Goal: Information Seeking & Learning: Learn about a topic

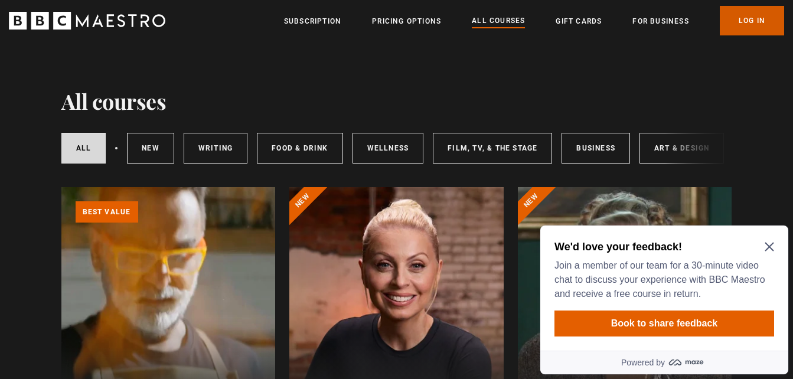
click at [738, 26] on link "Log In" at bounding box center [752, 21] width 64 height 30
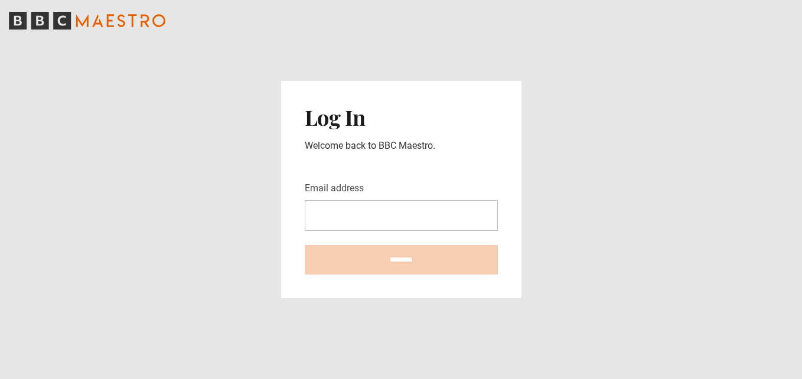
click at [414, 216] on input "Email address" at bounding box center [401, 215] width 193 height 31
type input "**********"
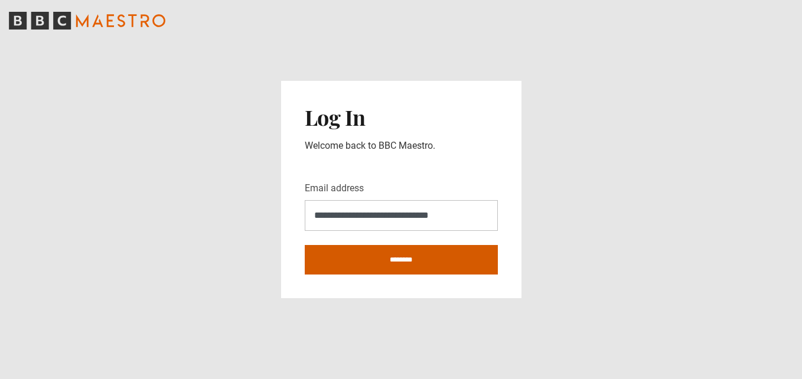
click at [407, 256] on input "********" at bounding box center [401, 260] width 193 height 30
type input "**********"
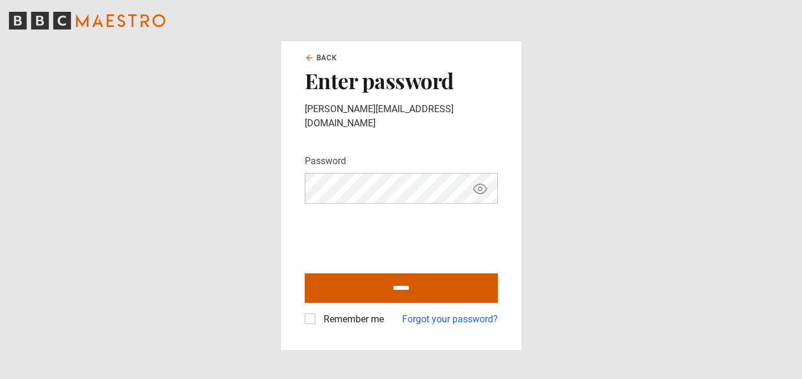
click at [395, 281] on input "******" at bounding box center [401, 289] width 193 height 30
type input "**********"
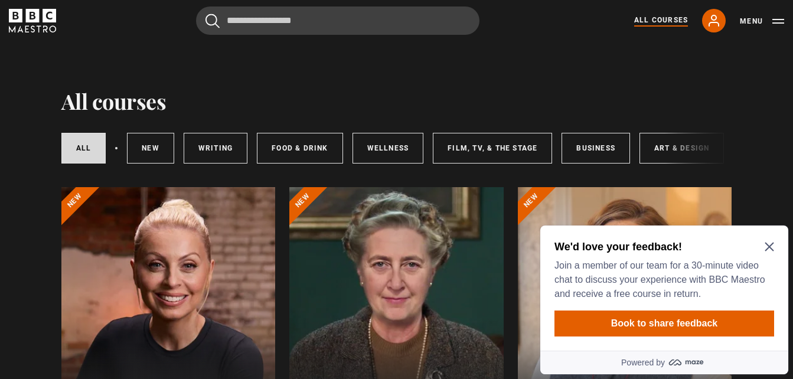
click at [769, 245] on icon "Close Maze Prompt" at bounding box center [769, 246] width 9 height 9
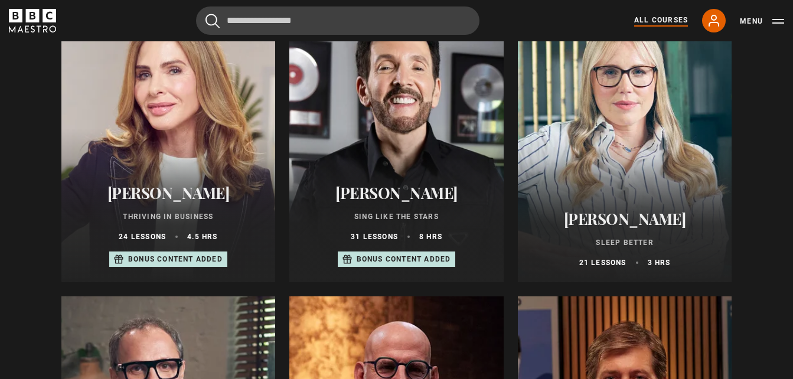
scroll to position [735, 0]
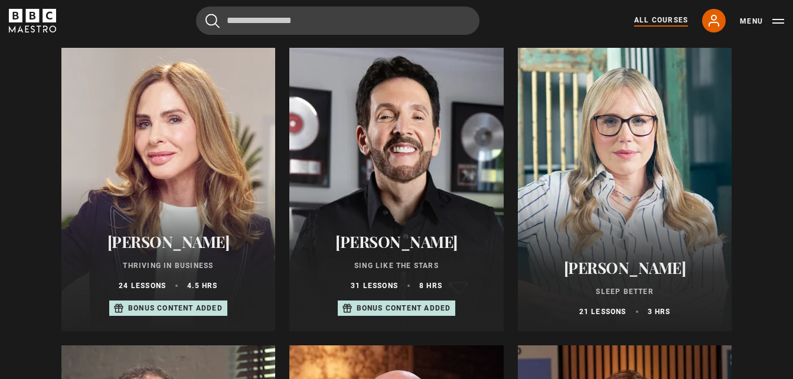
click at [369, 193] on div at bounding box center [396, 190] width 214 height 284
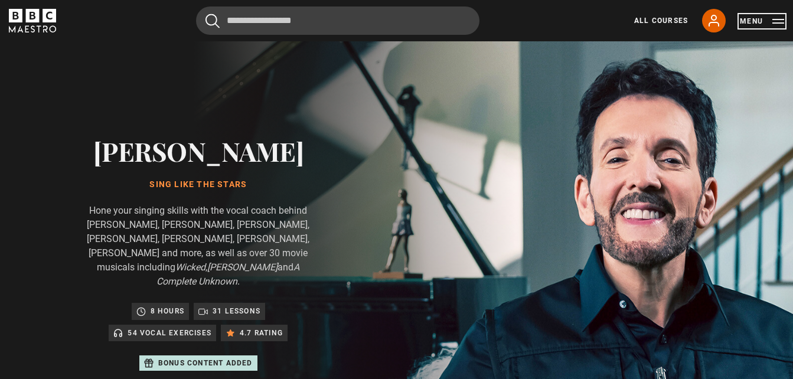
click at [756, 24] on button "Menu" at bounding box center [762, 21] width 44 height 12
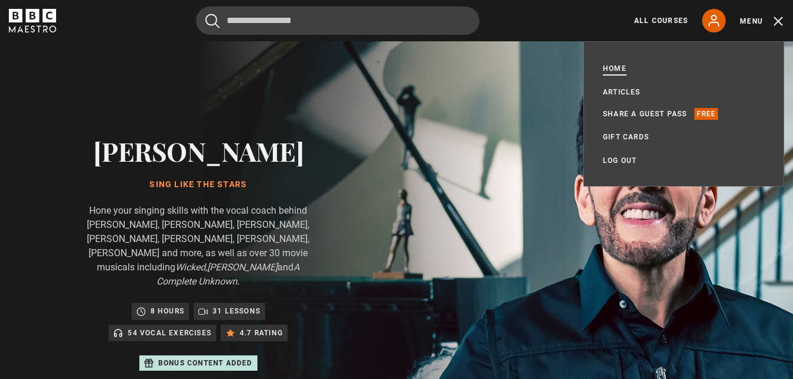
click at [613, 67] on link "Home" at bounding box center [615, 69] width 24 height 12
click at [716, 19] on icon at bounding box center [714, 21] width 14 height 14
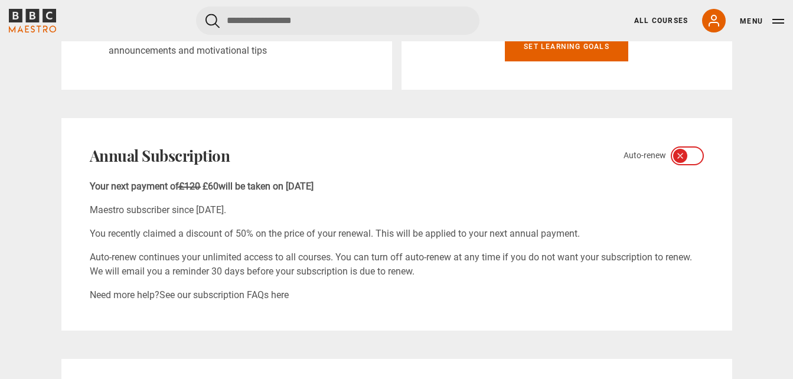
scroll to position [354, 0]
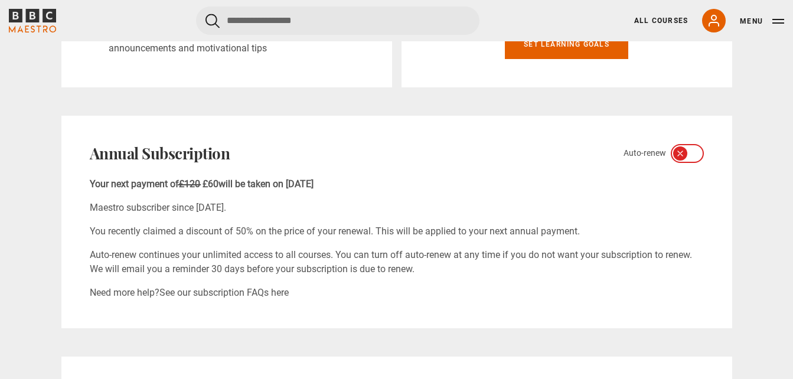
click at [684, 150] on icon at bounding box center [680, 153] width 9 height 9
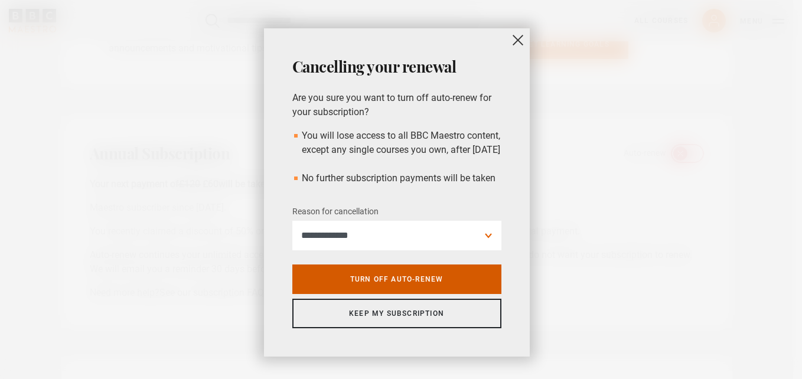
click at [390, 294] on link "Turn off auto-renew" at bounding box center [396, 280] width 209 height 30
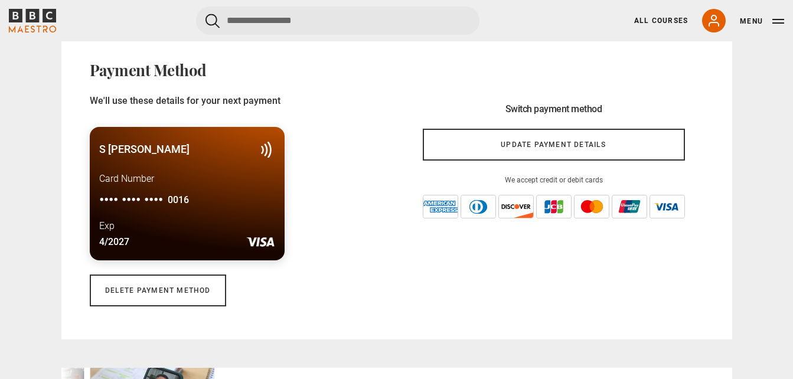
scroll to position [827, 0]
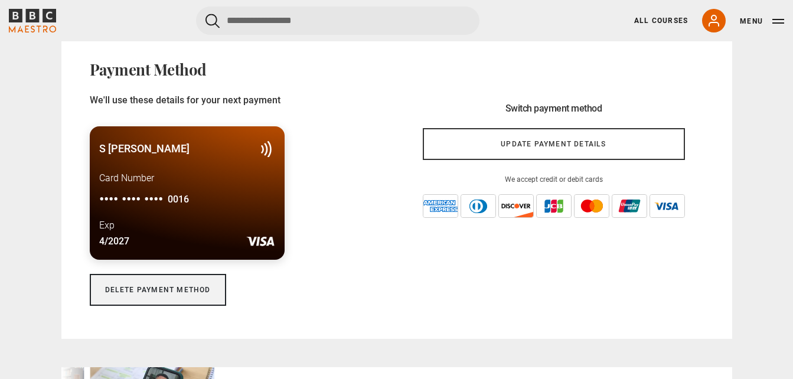
click at [166, 291] on link "Delete payment method" at bounding box center [158, 290] width 136 height 32
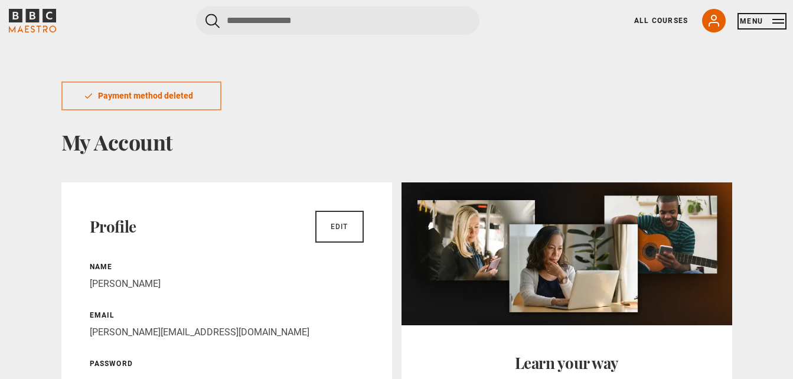
click at [765, 21] on button "Menu" at bounding box center [762, 21] width 44 height 12
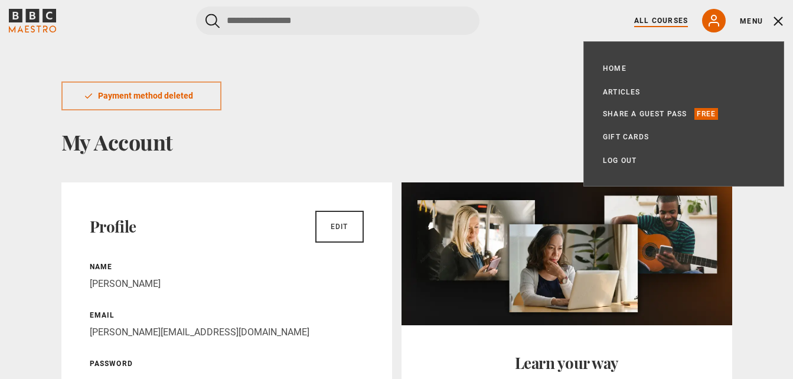
click at [672, 19] on link "All Courses" at bounding box center [661, 20] width 54 height 11
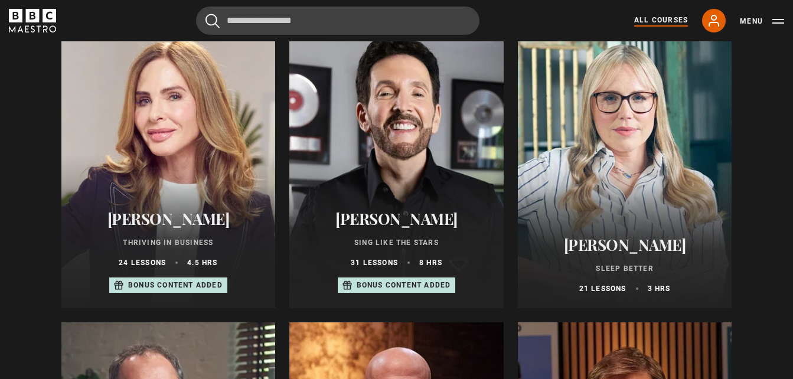
scroll to position [756, 0]
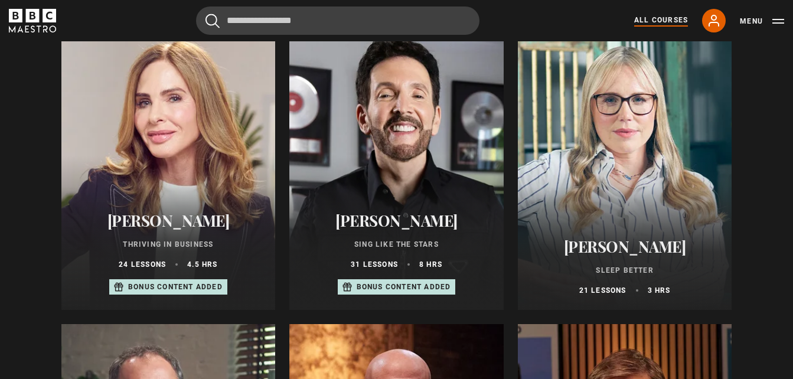
click at [167, 215] on div "Trinny Woodall Thriving in Business 24 lessons 4.5 hrs Bonus content added" at bounding box center [168, 253] width 214 height 113
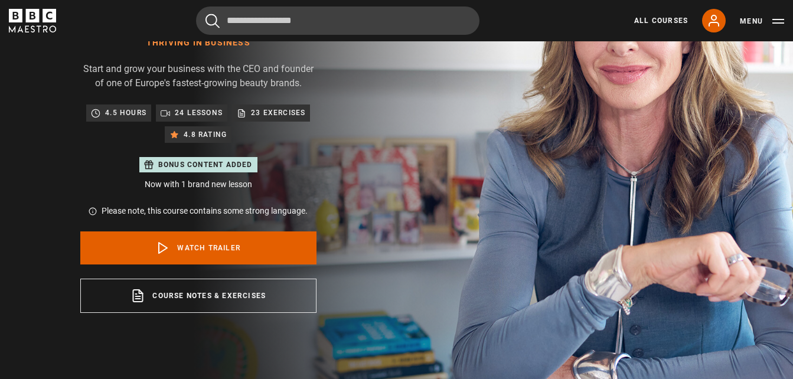
scroll to position [165, 0]
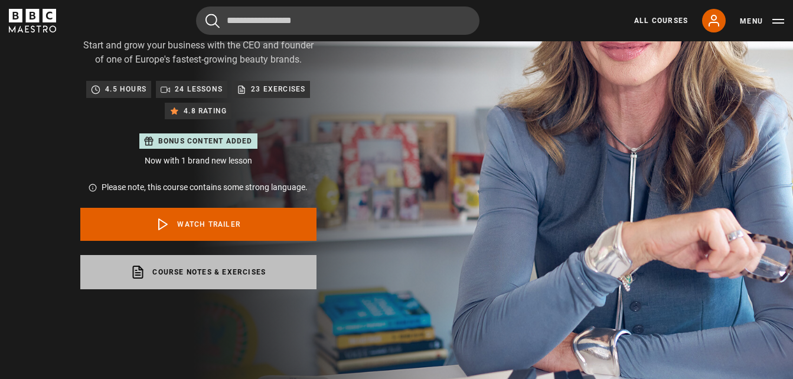
click at [136, 281] on link "Course notes & exercises opens in a new tab" at bounding box center [198, 272] width 236 height 34
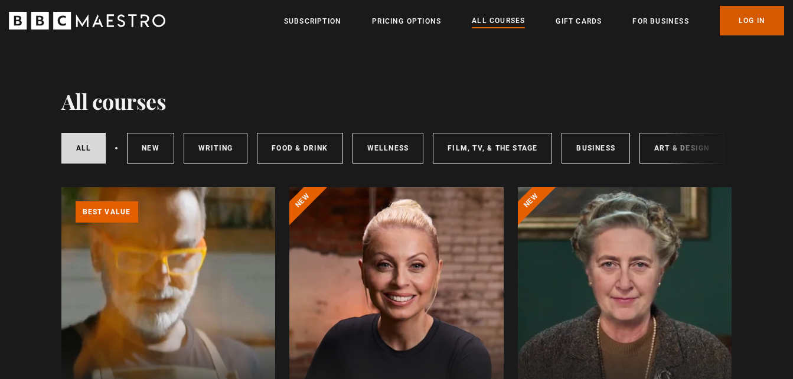
click at [738, 21] on link "Log In" at bounding box center [752, 21] width 64 height 30
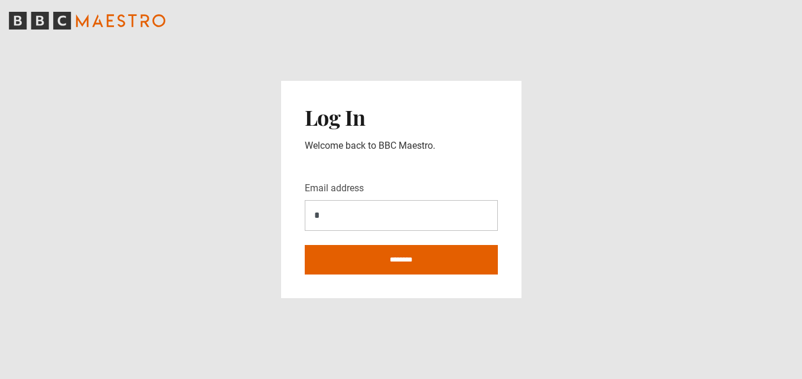
type input "**********"
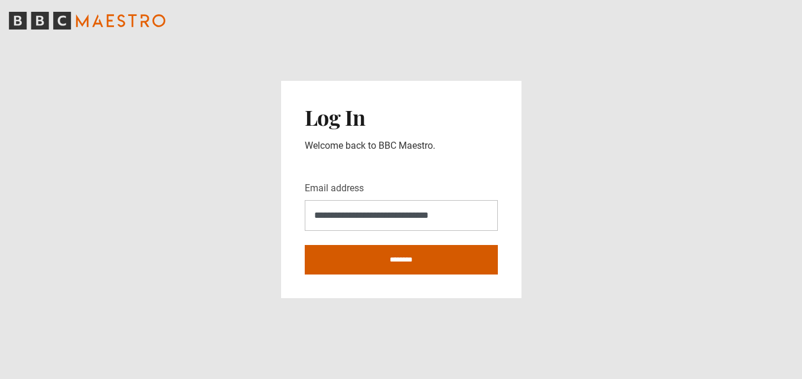
click at [382, 256] on input "********" at bounding box center [401, 260] width 193 height 30
type input "**********"
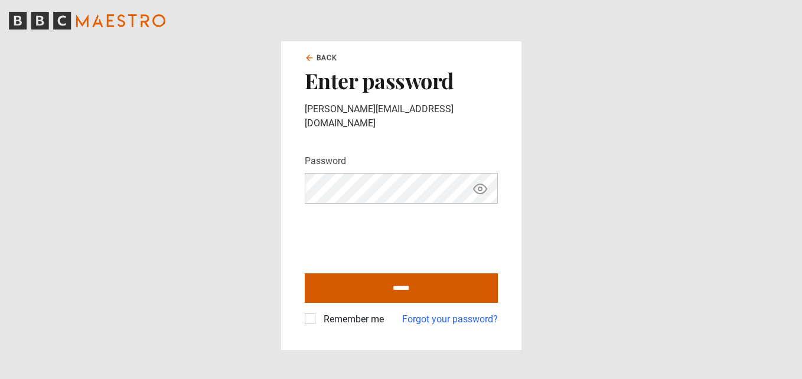
click at [391, 279] on input "******" at bounding box center [401, 289] width 193 height 30
type input "**********"
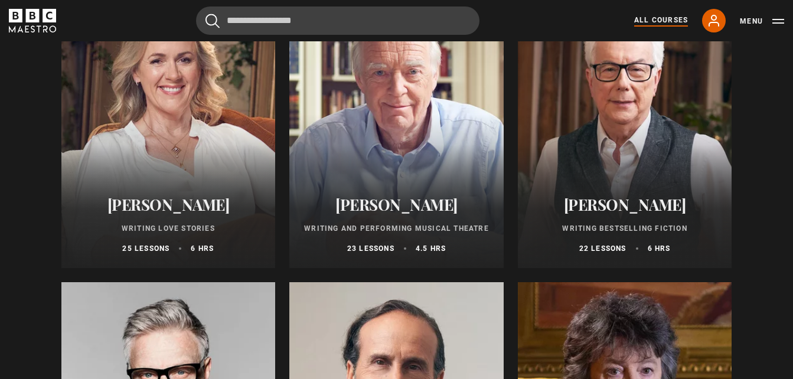
scroll to position [2268, 0]
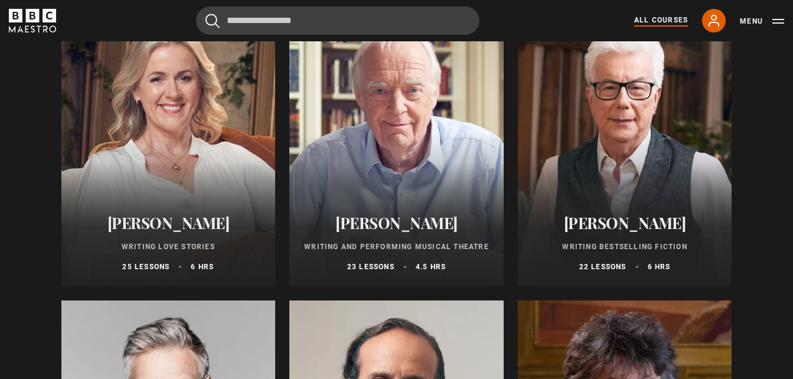
click at [193, 125] on div at bounding box center [168, 145] width 214 height 284
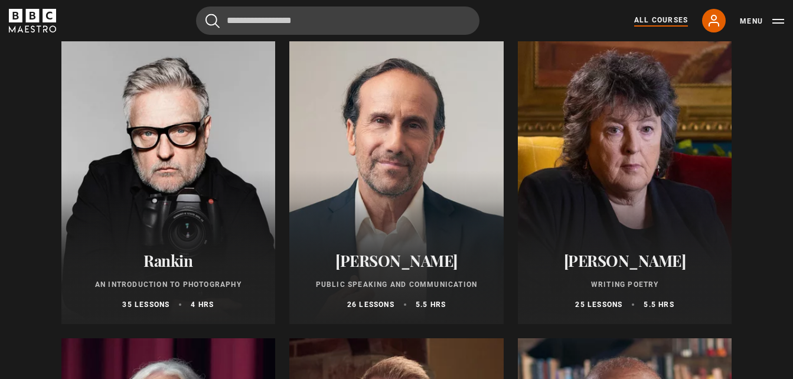
scroll to position [2552, 0]
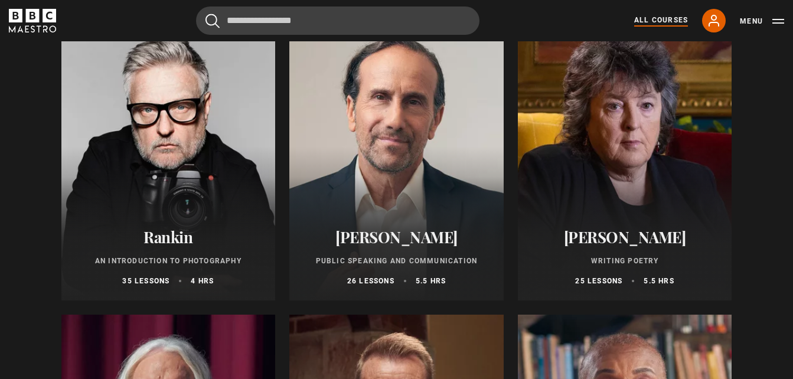
click at [567, 178] on div at bounding box center [625, 159] width 214 height 284
click at [404, 207] on div at bounding box center [396, 159] width 214 height 284
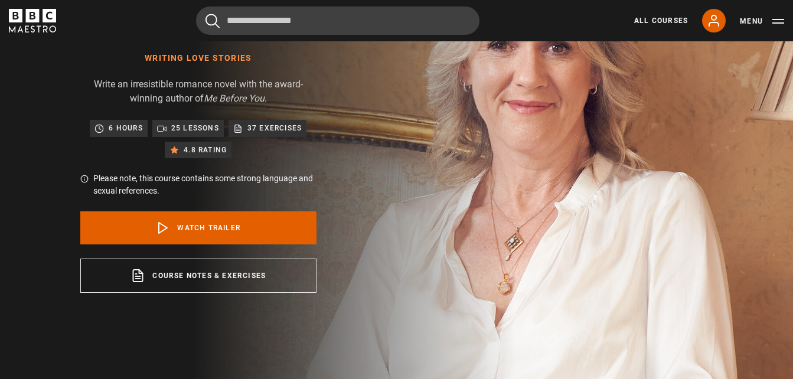
scroll to position [142, 0]
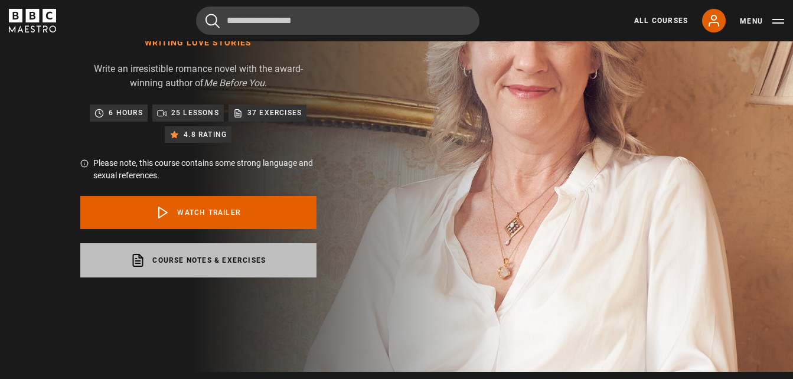
click at [207, 258] on link "Course notes & exercises opens in a new tab" at bounding box center [198, 260] width 236 height 34
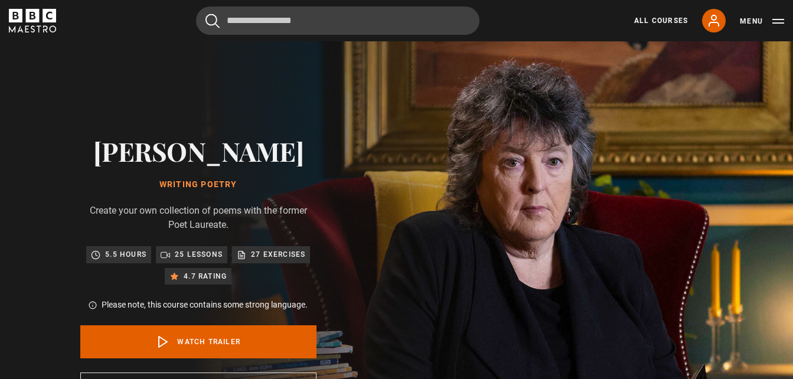
click at [18, 282] on div "[PERSON_NAME] Writing Poetry Create your own collection of poems with the forme…" at bounding box center [198, 271] width 378 height 460
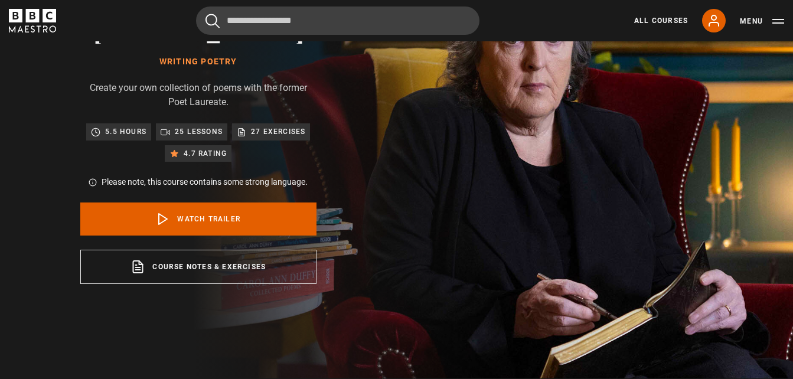
scroll to position [142, 0]
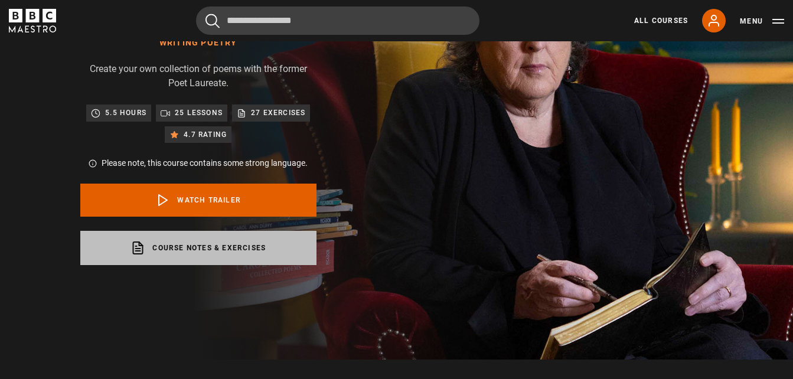
click at [233, 259] on link "Course notes & exercises opens in a new tab" at bounding box center [198, 248] width 236 height 34
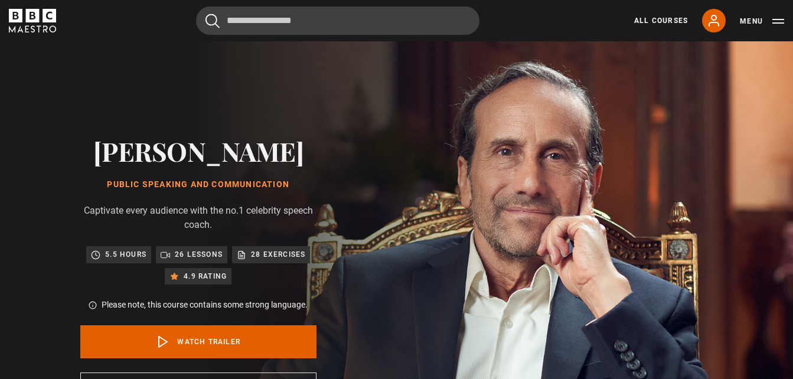
click at [21, 246] on div "Richard Greene Public Speaking and Communication Captivate every audience with …" at bounding box center [198, 271] width 378 height 460
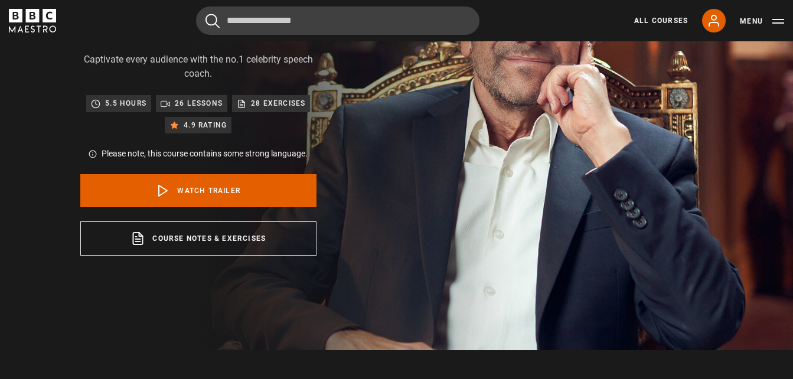
scroll to position [165, 0]
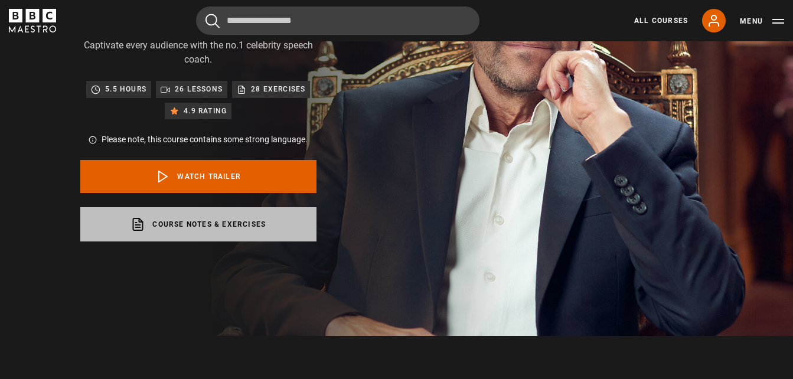
click at [166, 231] on link "Course notes & exercises opens in a new tab" at bounding box center [198, 224] width 236 height 34
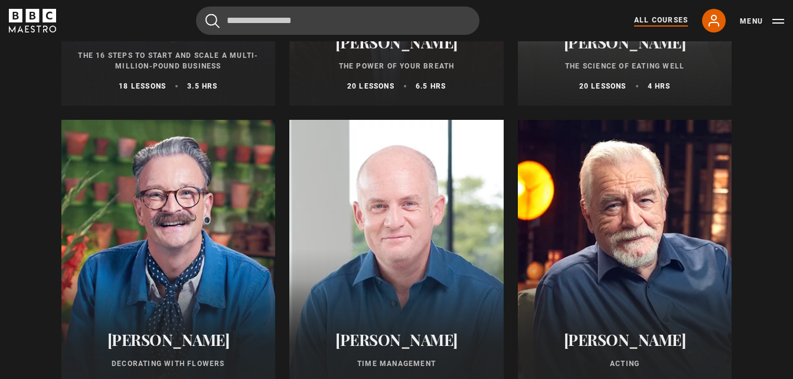
scroll to position [1441, 0]
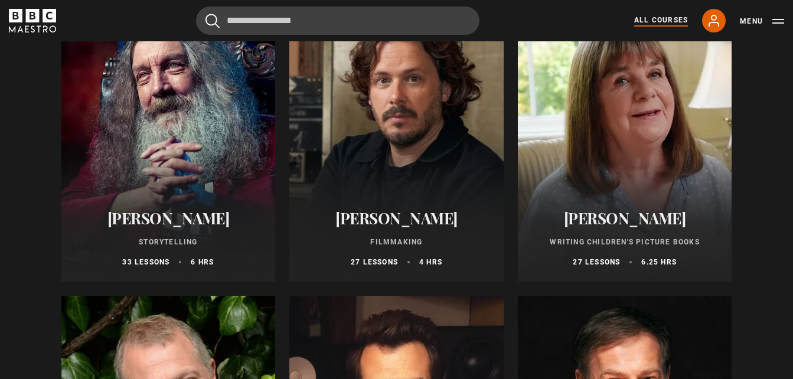
scroll to position [3190, 0]
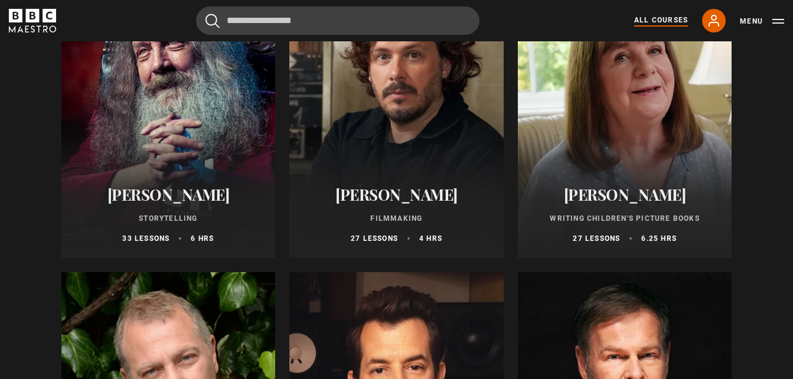
click at [388, 151] on div at bounding box center [396, 117] width 214 height 284
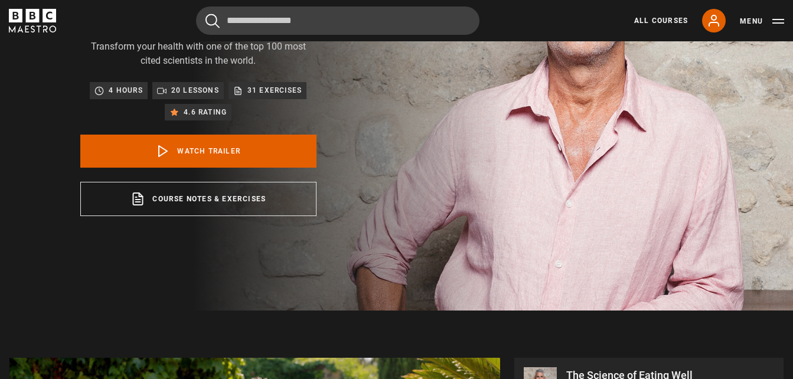
scroll to position [165, 0]
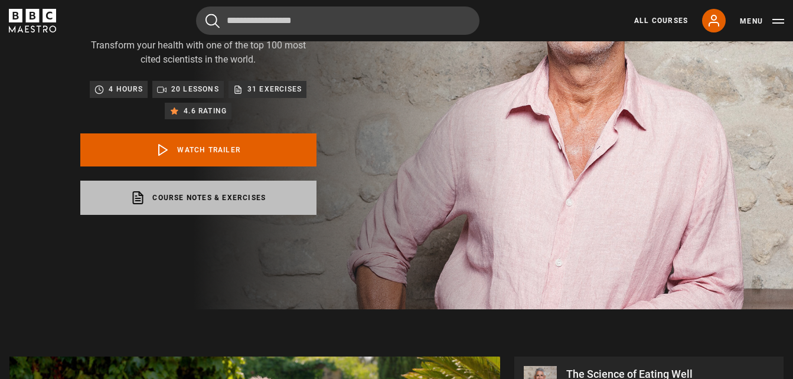
click at [216, 215] on link "Course notes & exercises opens in a new tab" at bounding box center [198, 198] width 236 height 34
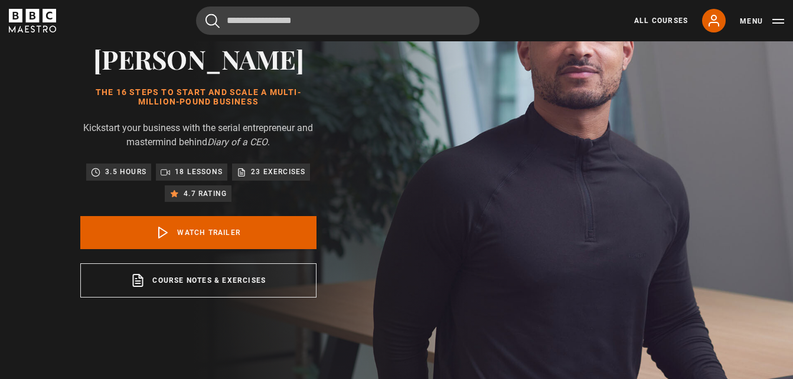
scroll to position [118, 0]
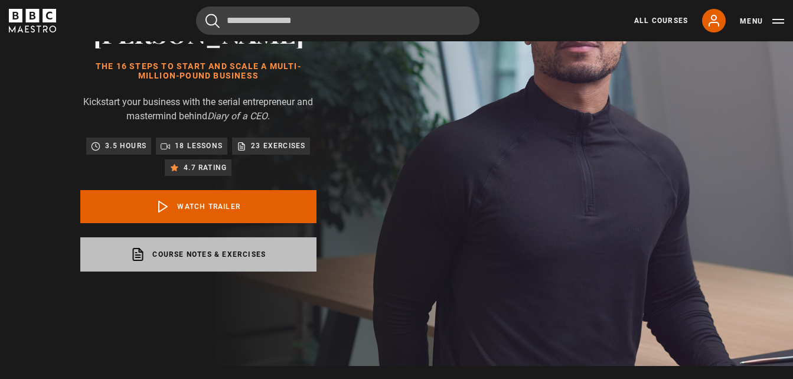
click at [174, 239] on link "Course notes & exercises opens in a new tab" at bounding box center [198, 254] width 236 height 34
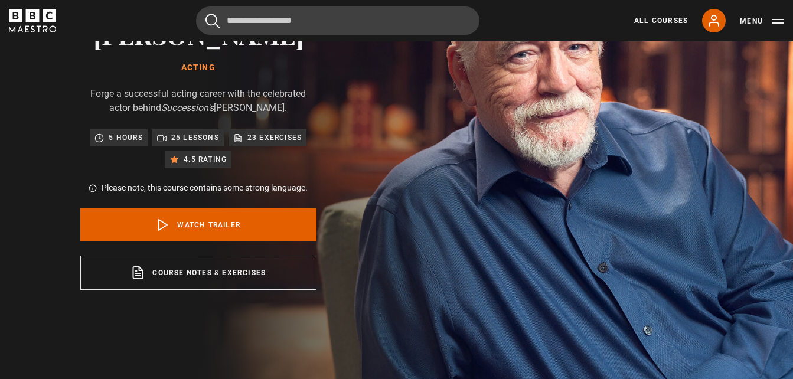
scroll to position [118, 0]
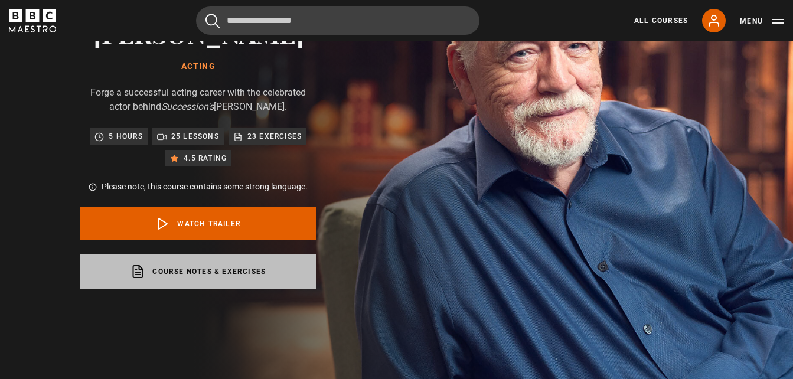
click at [196, 274] on link "Course notes & exercises opens in a new tab" at bounding box center [198, 272] width 236 height 34
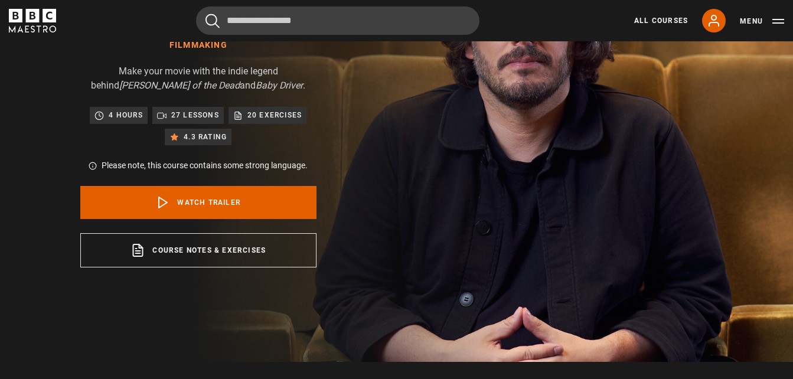
scroll to position [142, 0]
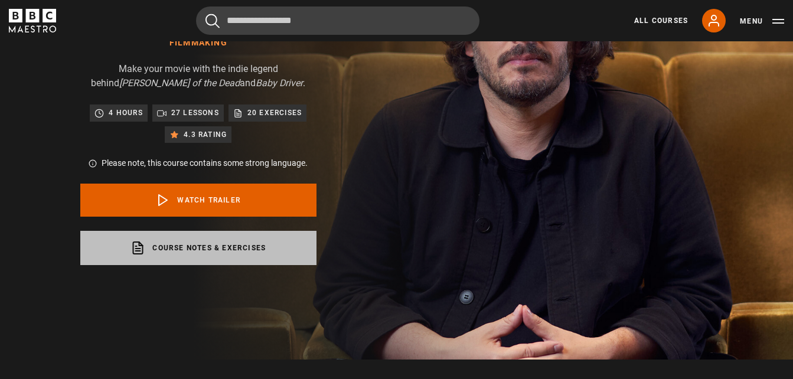
click at [221, 247] on link "Course notes & exercises opens in a new tab" at bounding box center [198, 248] width 236 height 34
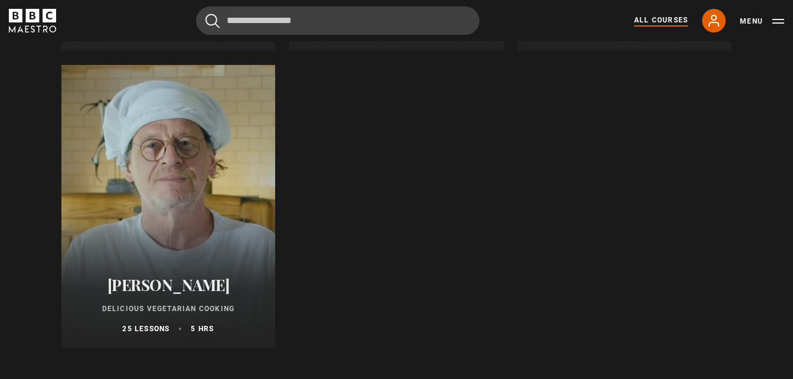
scroll to position [4584, 0]
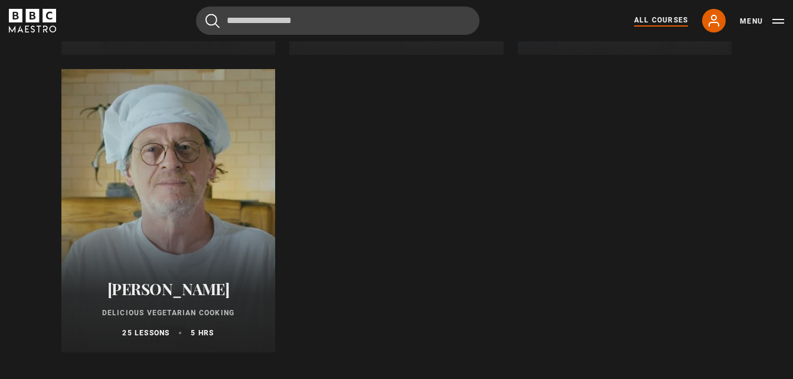
click at [199, 239] on div at bounding box center [168, 211] width 214 height 284
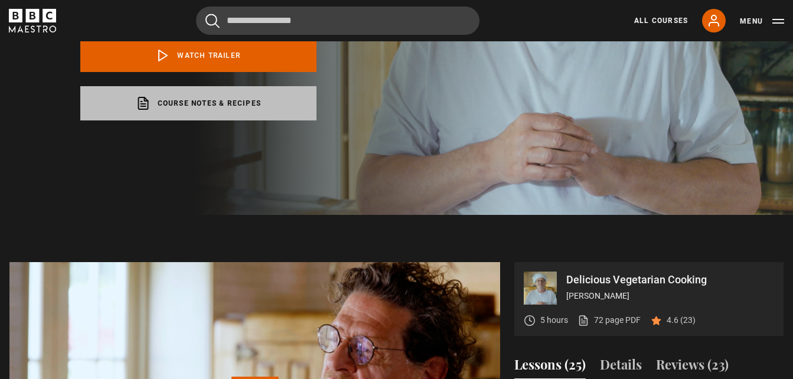
click at [209, 99] on link "Course notes & recipes opens in a new tab" at bounding box center [198, 103] width 236 height 34
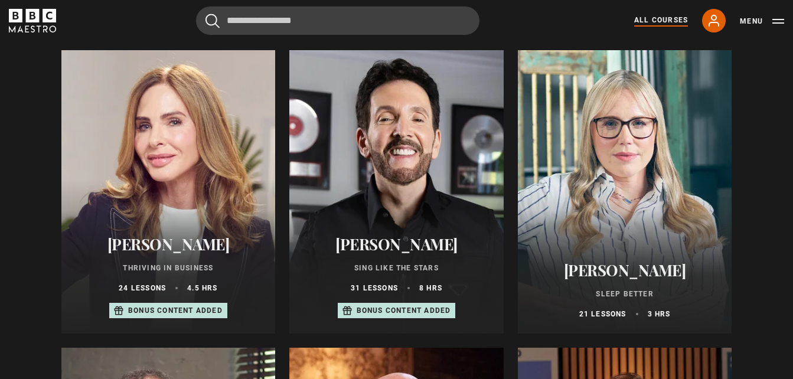
scroll to position [756, 0]
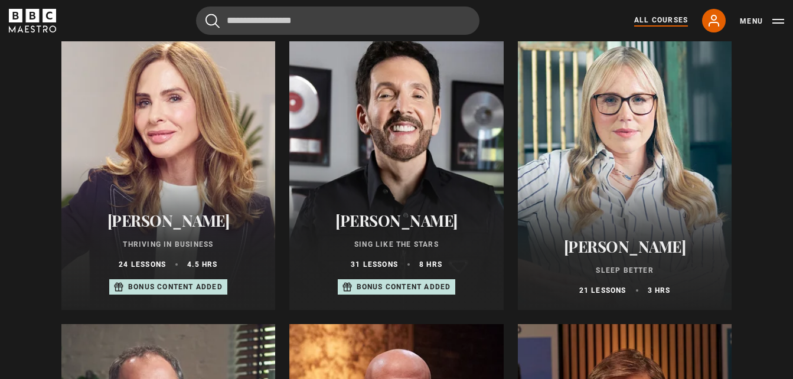
click at [356, 153] on div at bounding box center [396, 169] width 214 height 284
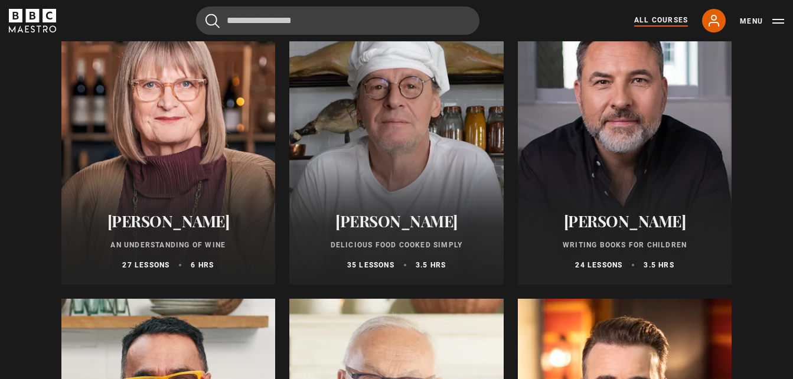
scroll to position [4041, 0]
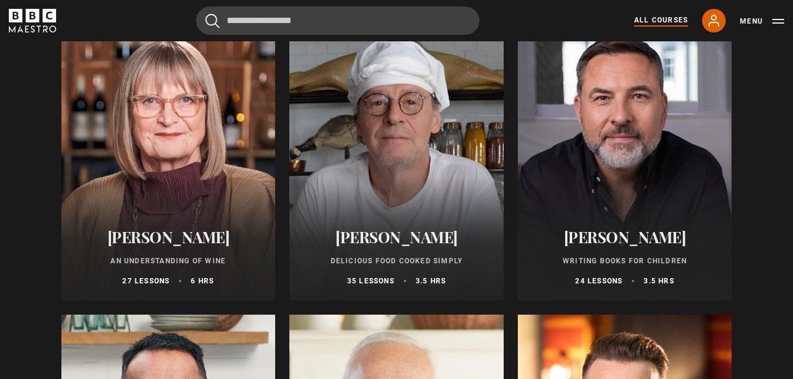
click at [357, 159] on div at bounding box center [396, 159] width 214 height 284
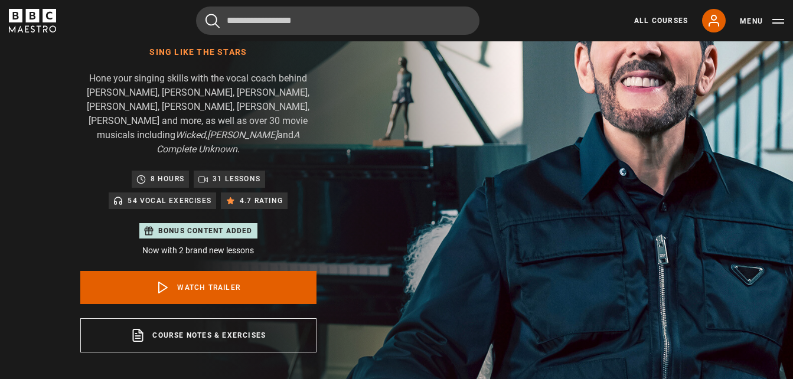
scroll to position [165, 0]
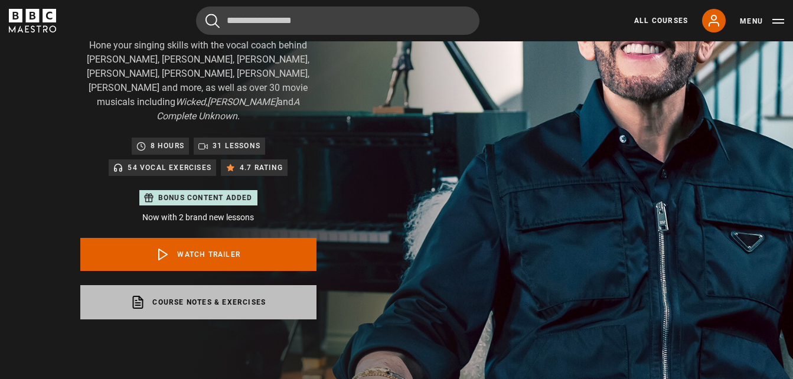
click at [184, 285] on link "Course notes & exercises opens in a new tab" at bounding box center [198, 302] width 236 height 34
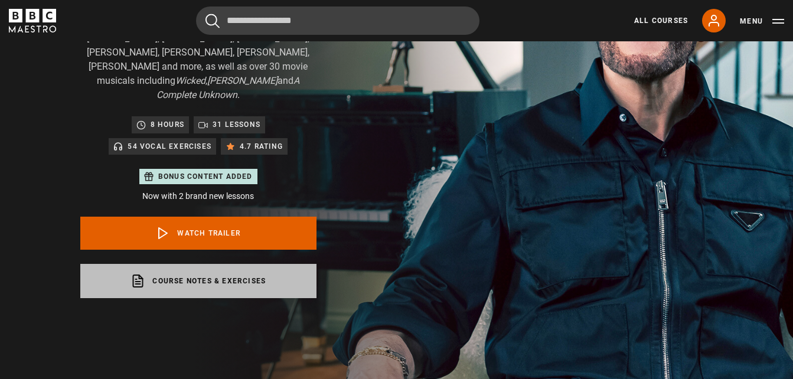
scroll to position [189, 0]
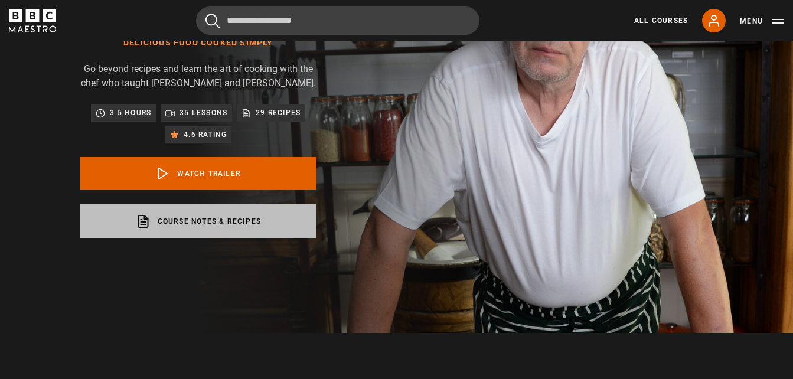
click at [237, 228] on link "Course notes & recipes opens in a new tab" at bounding box center [198, 221] width 236 height 34
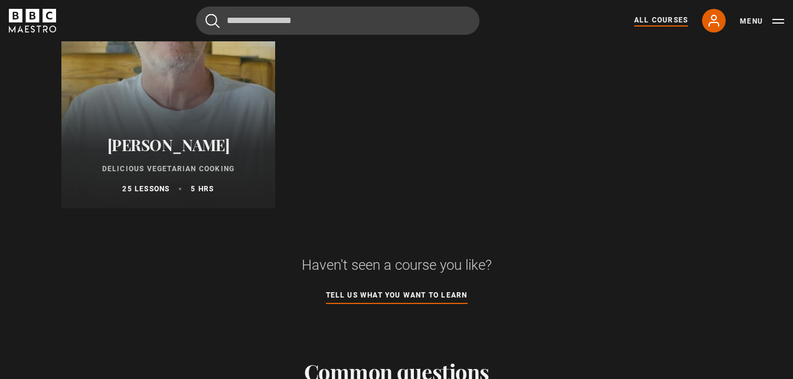
scroll to position [4773, 0]
